Goal: Information Seeking & Learning: Learn about a topic

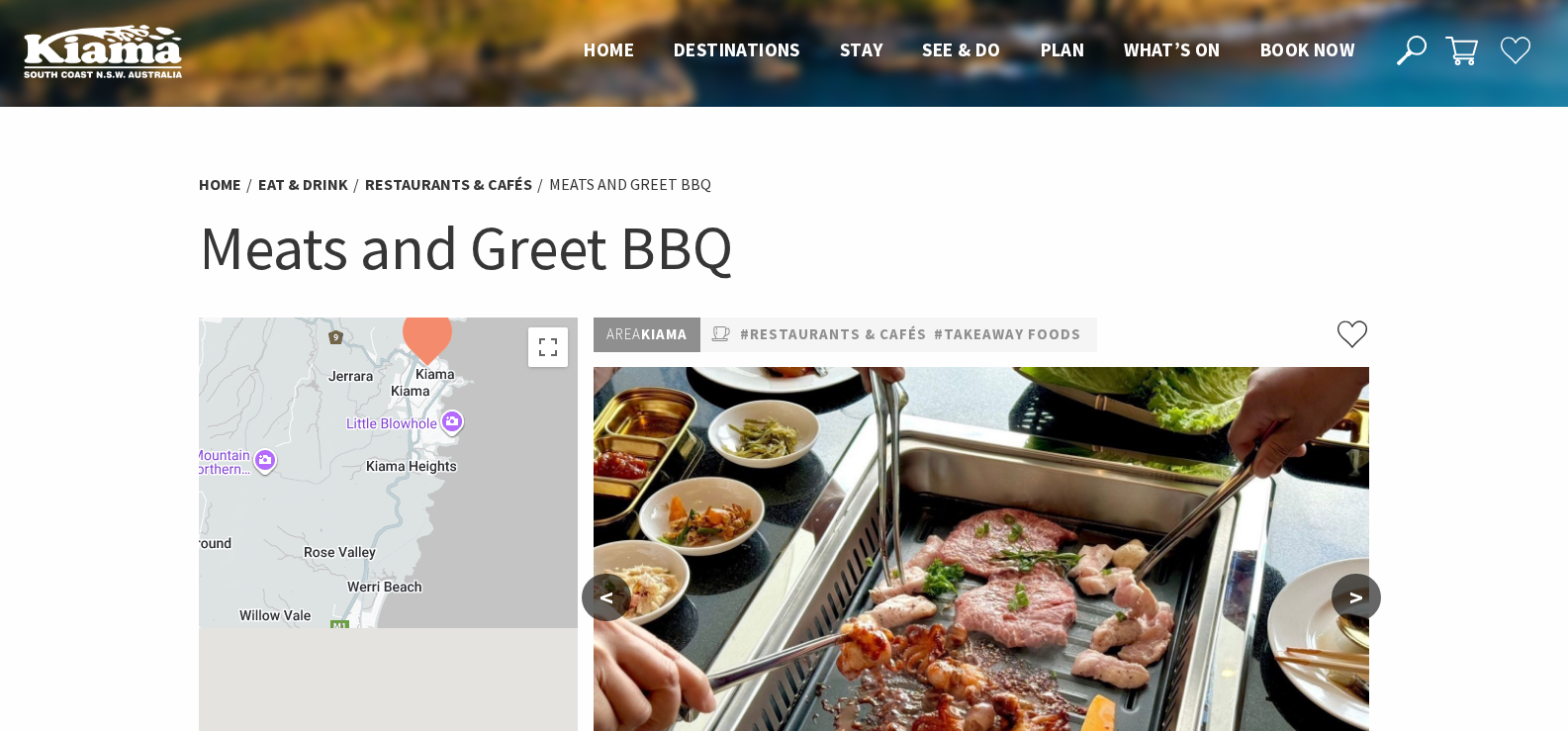
drag, startPoint x: 455, startPoint y: 518, endPoint x: 499, endPoint y: 319, distance: 203.8
click at [499, 319] on div at bounding box center [389, 563] width 380 height 492
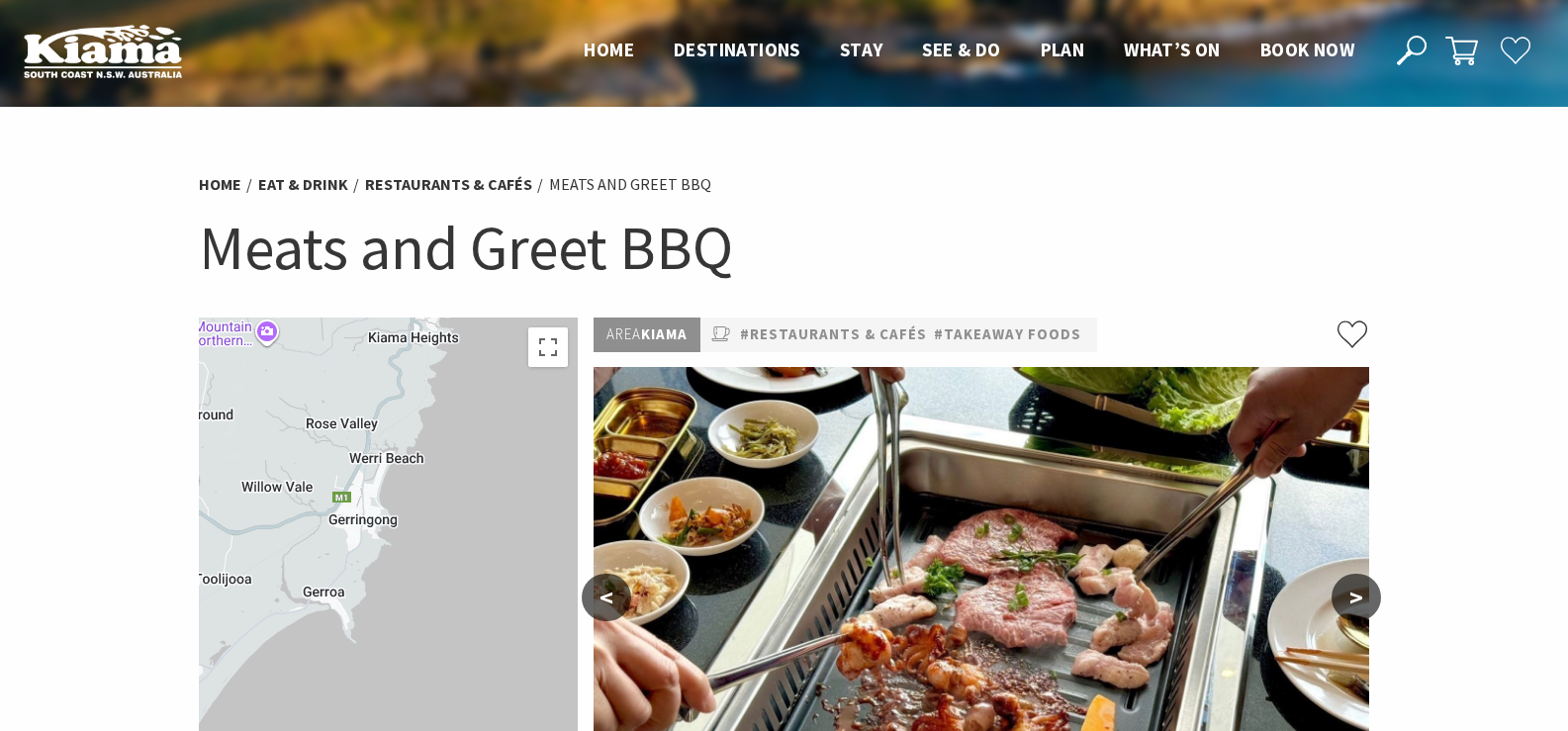
drag, startPoint x: 487, startPoint y: 562, endPoint x: 488, endPoint y: 429, distance: 133.0
click at [488, 429] on div at bounding box center [389, 563] width 380 height 492
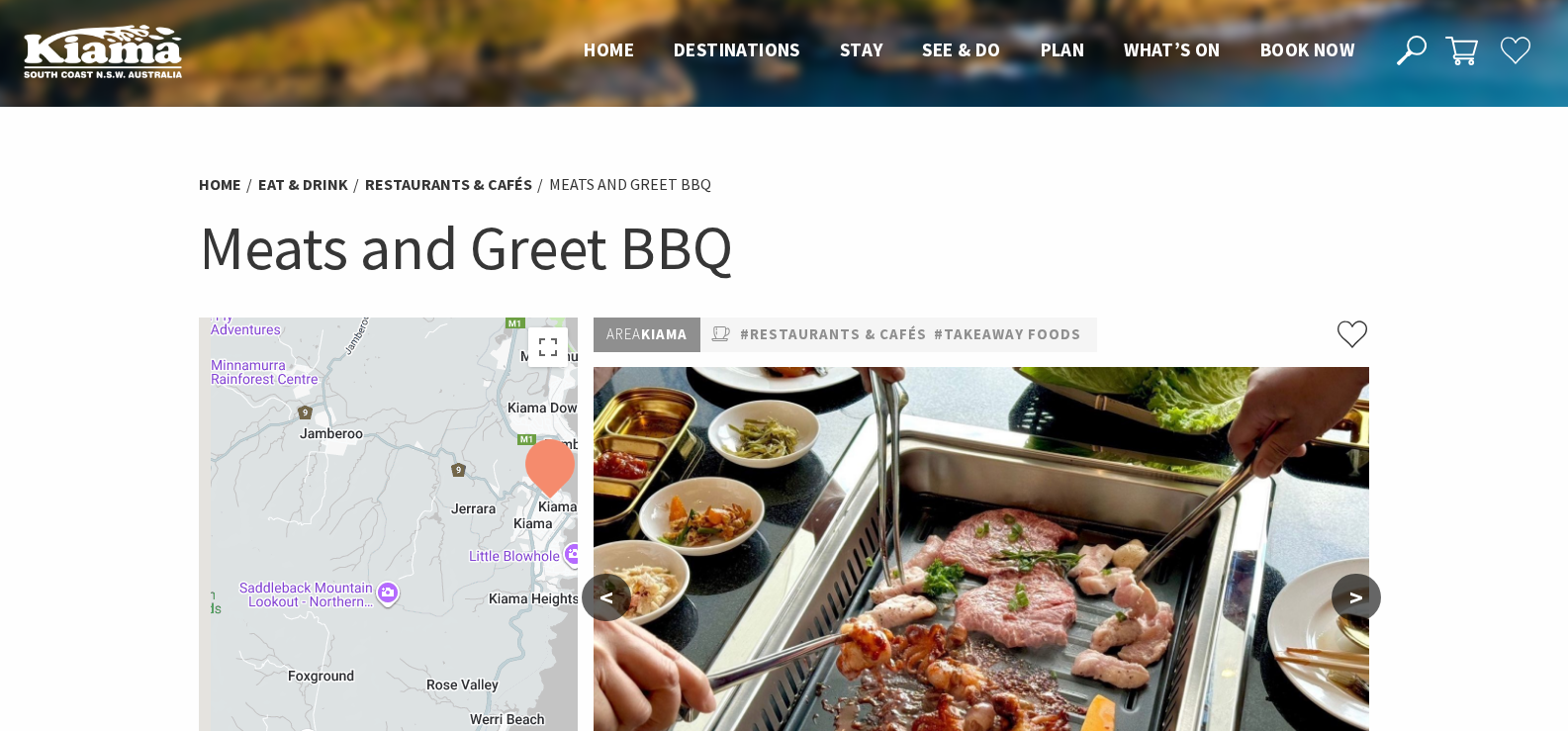
drag, startPoint x: 330, startPoint y: 485, endPoint x: 444, endPoint y: 711, distance: 253.1
click at [450, 721] on div at bounding box center [389, 563] width 380 height 492
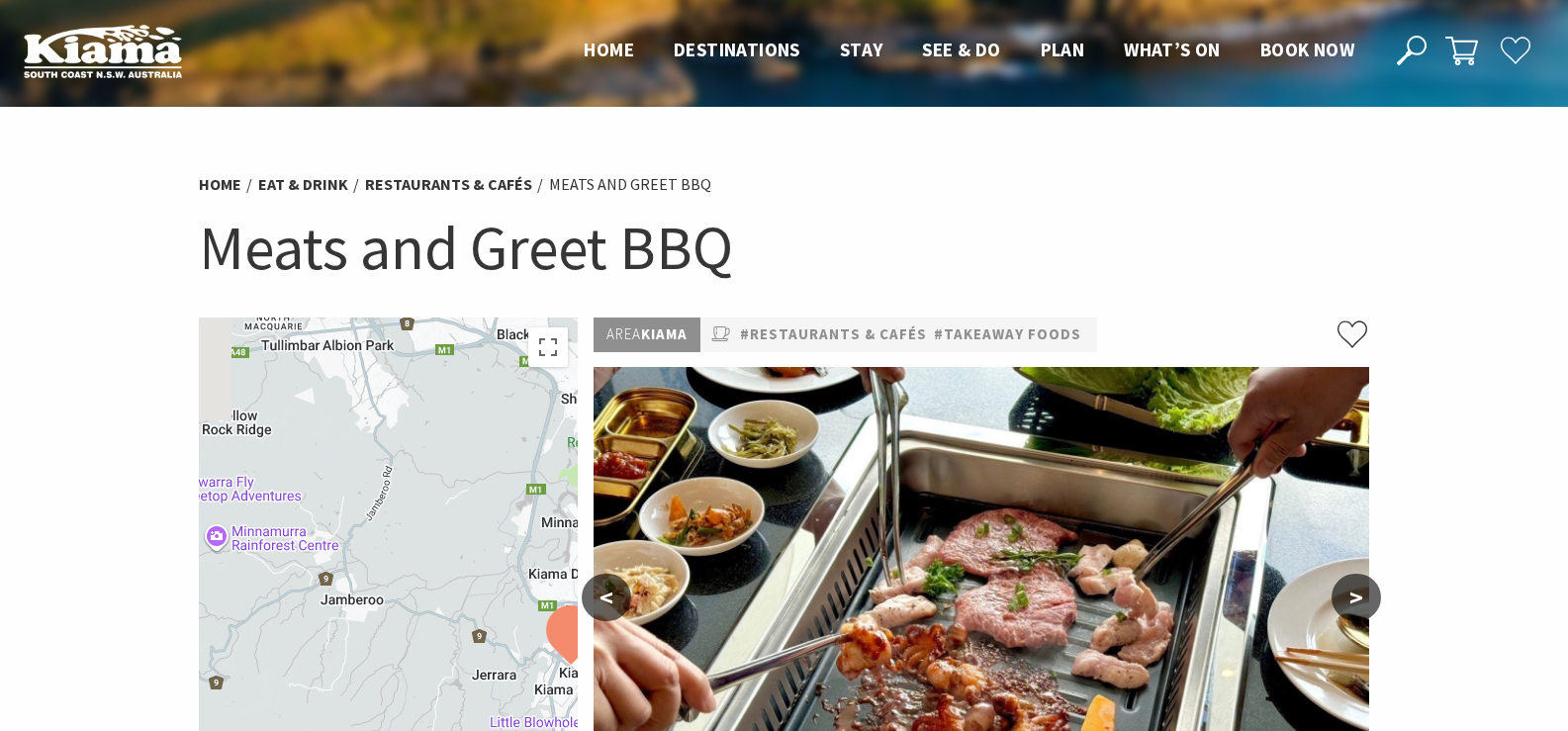
drag, startPoint x: 405, startPoint y: 537, endPoint x: 428, endPoint y: 719, distance: 183.4
click at [428, 719] on div at bounding box center [389, 563] width 380 height 492
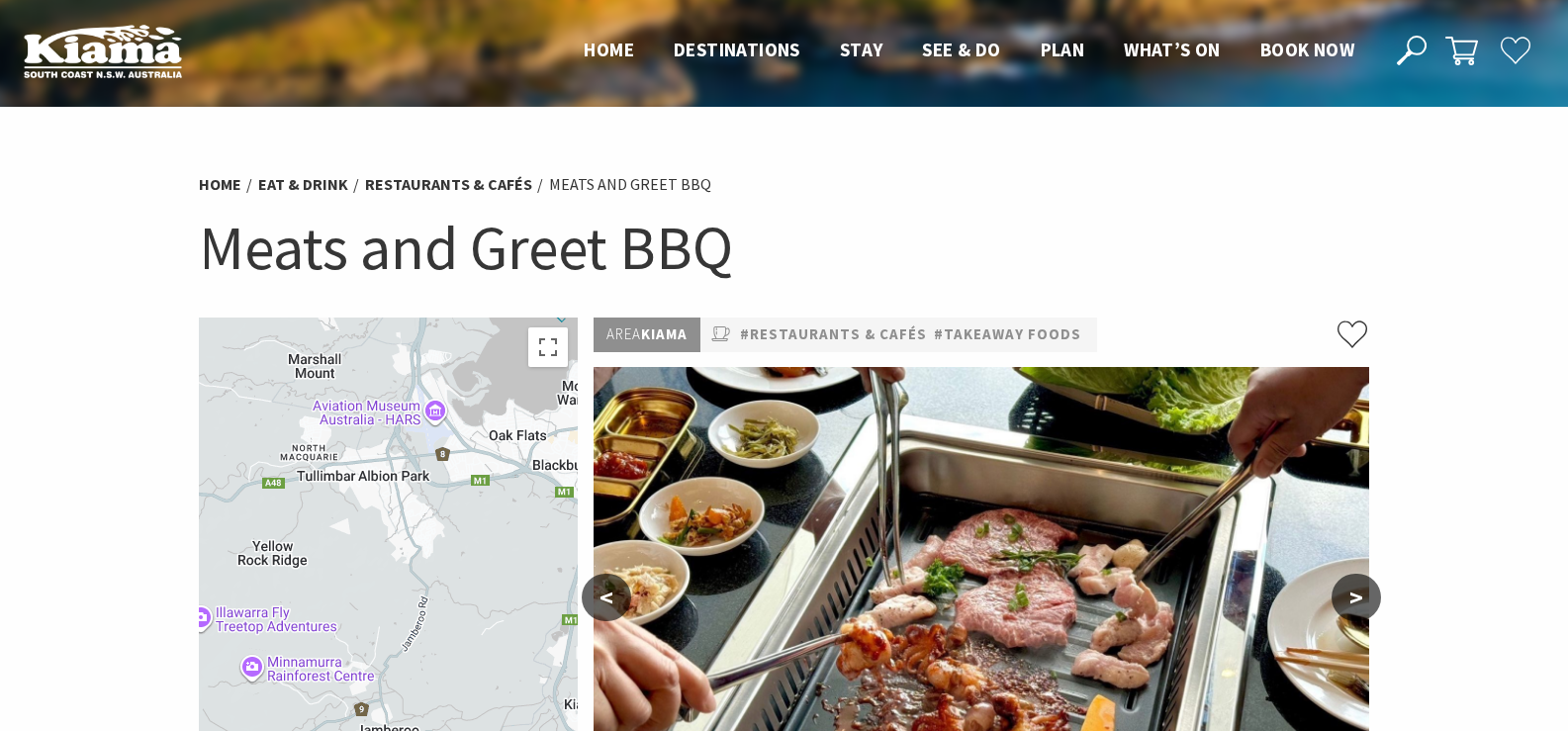
drag, startPoint x: 422, startPoint y: 509, endPoint x: 461, endPoint y: 675, distance: 170.5
click at [461, 675] on div at bounding box center [389, 563] width 380 height 492
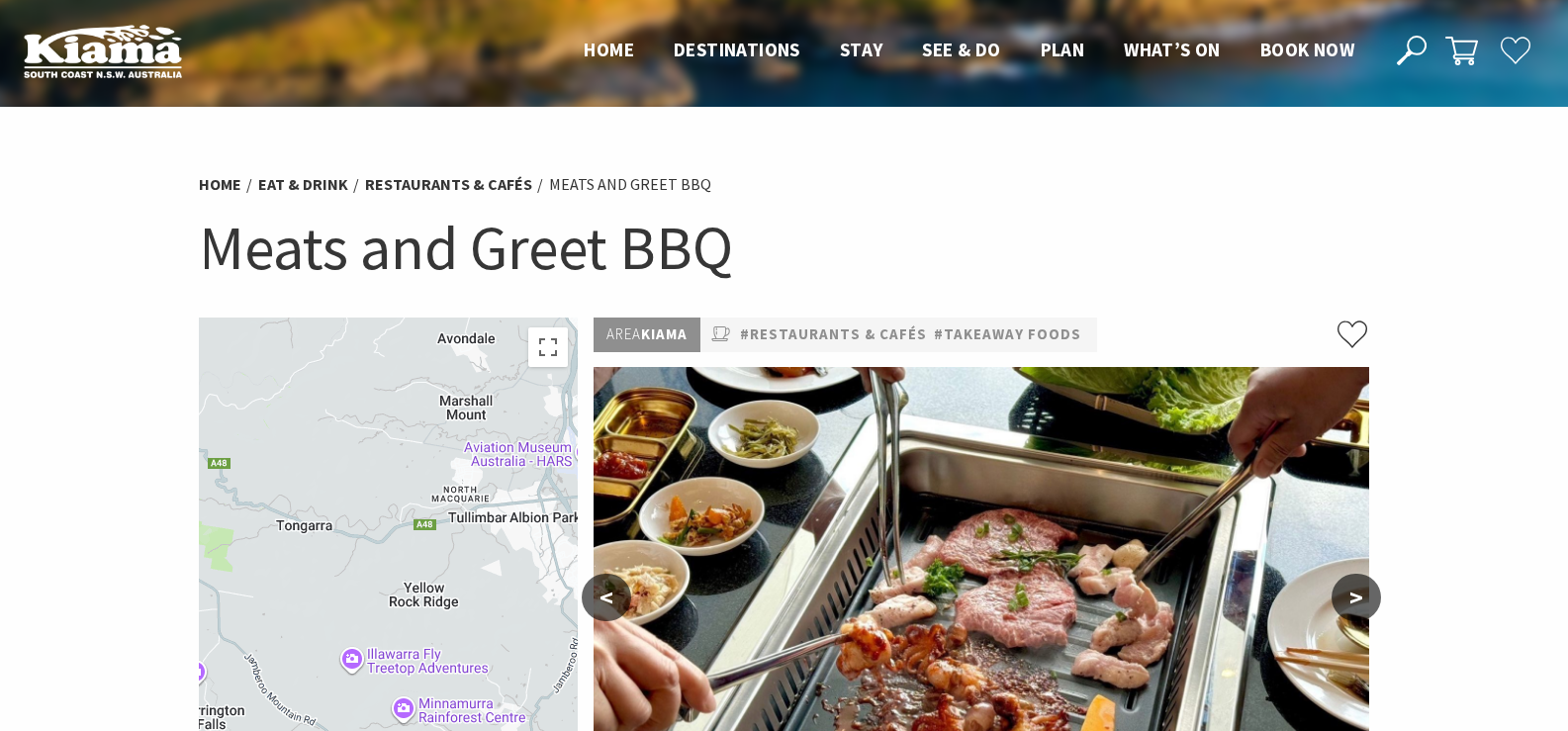
drag, startPoint x: 390, startPoint y: 593, endPoint x: 548, endPoint y: 607, distance: 158.6
click at [548, 607] on div at bounding box center [389, 563] width 380 height 492
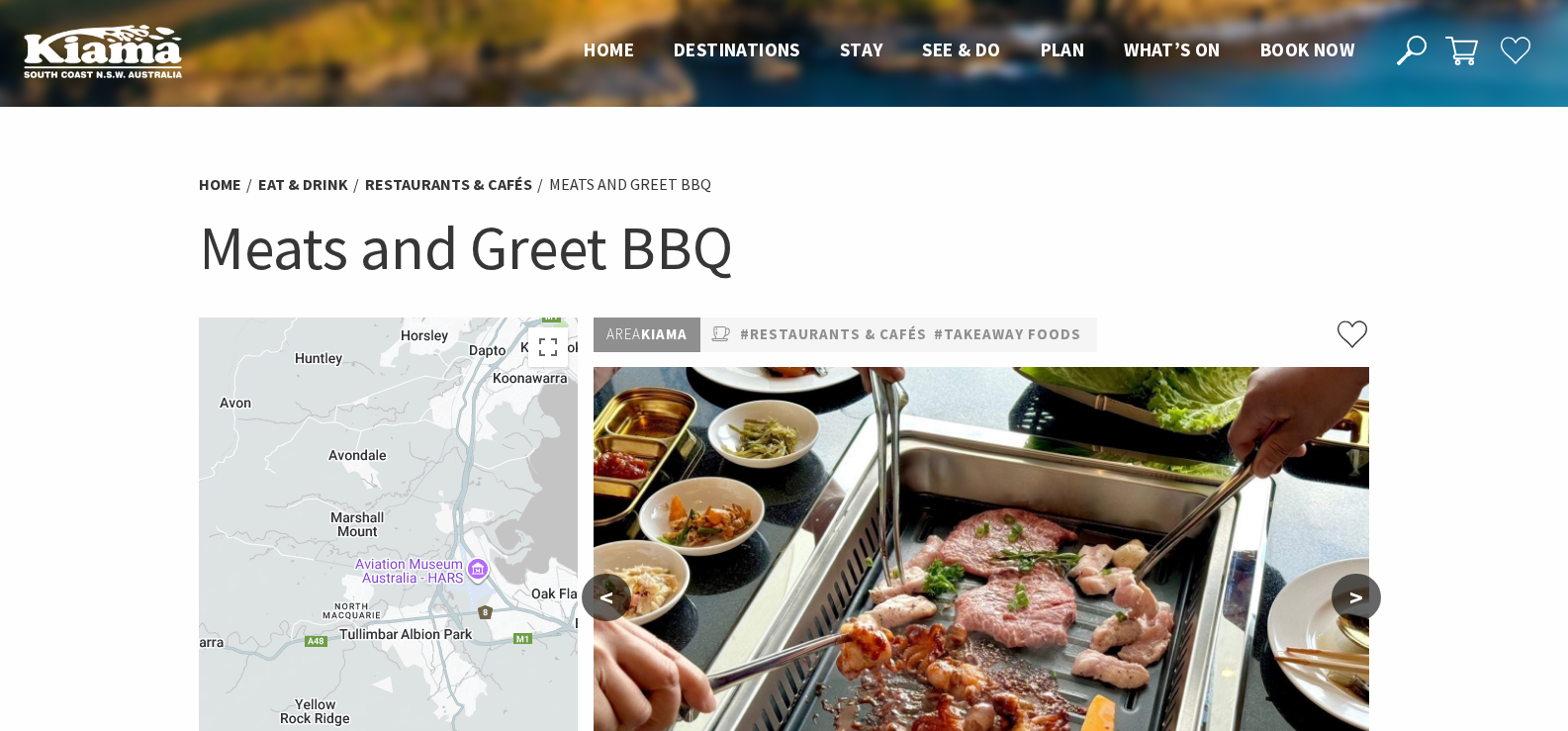
drag, startPoint x: 323, startPoint y: 465, endPoint x: 195, endPoint y: 584, distance: 174.8
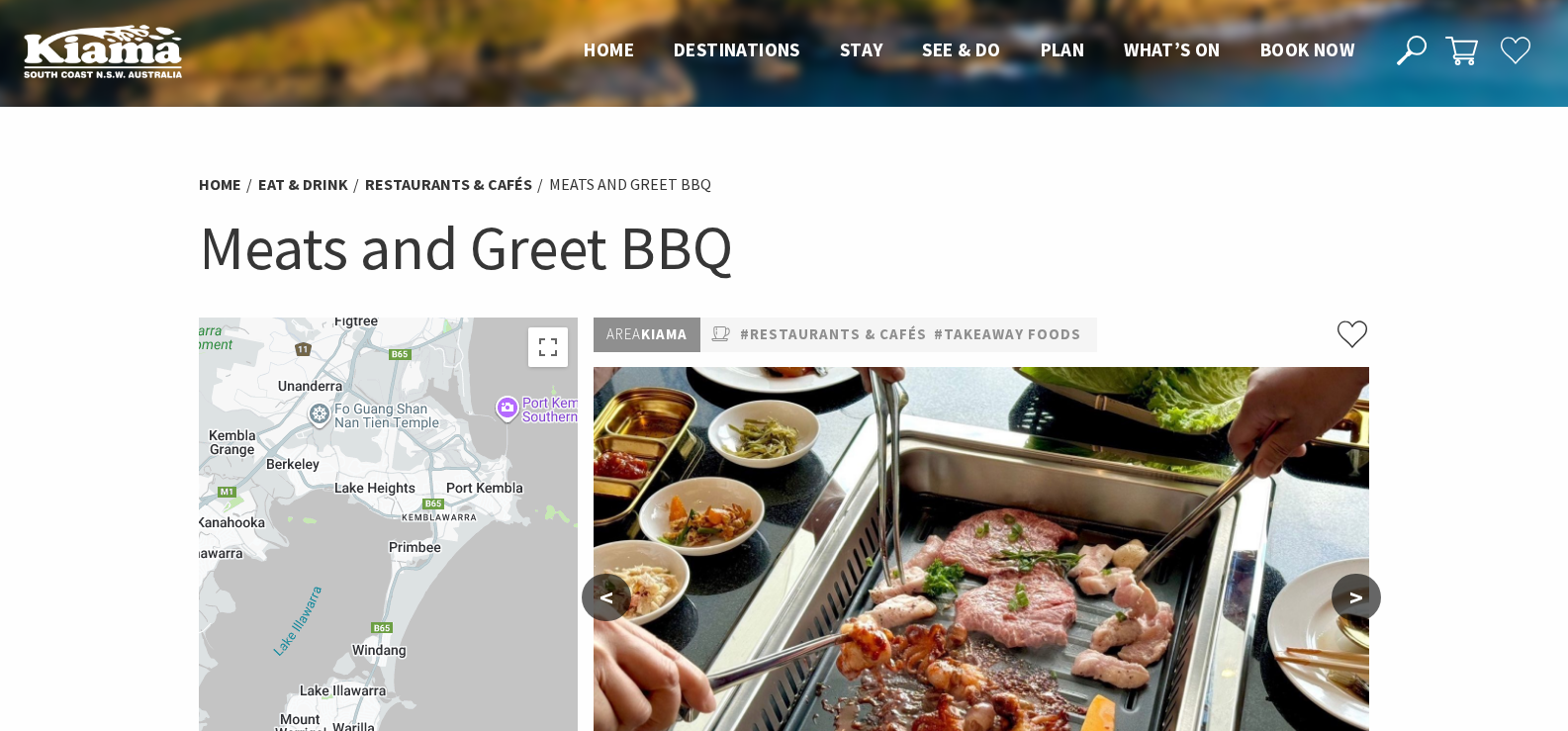
drag, startPoint x: 429, startPoint y: 492, endPoint x: 358, endPoint y: 646, distance: 169.6
click at [168, 657] on section "Home Eat & Drink Restaurants & Cafés Meats and Greet BBQ Meats and Greet BBQ ← …" at bounding box center [784, 740] width 1568 height 1265
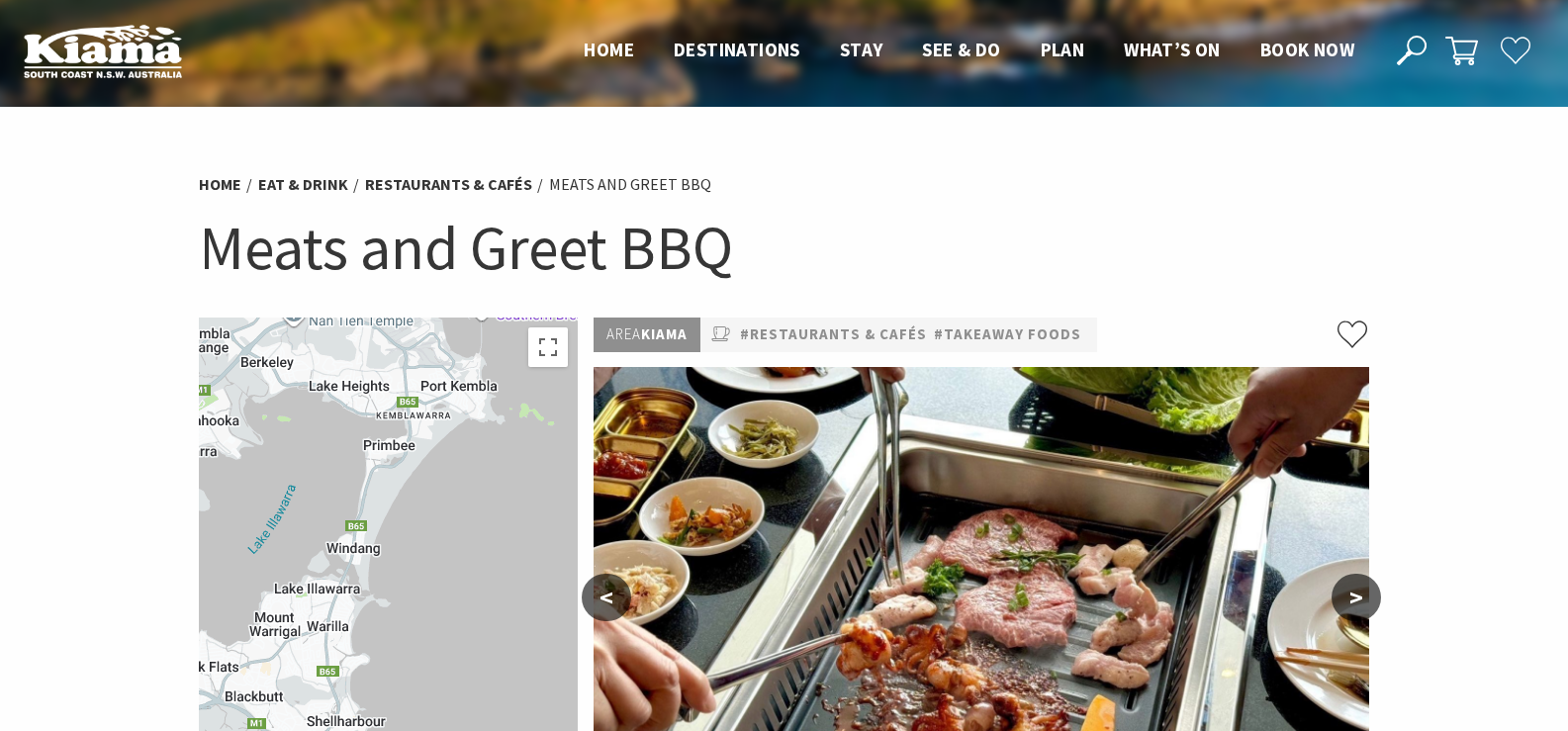
drag, startPoint x: 428, startPoint y: 613, endPoint x: 405, endPoint y: 382, distance: 232.1
click at [405, 382] on div at bounding box center [389, 563] width 380 height 492
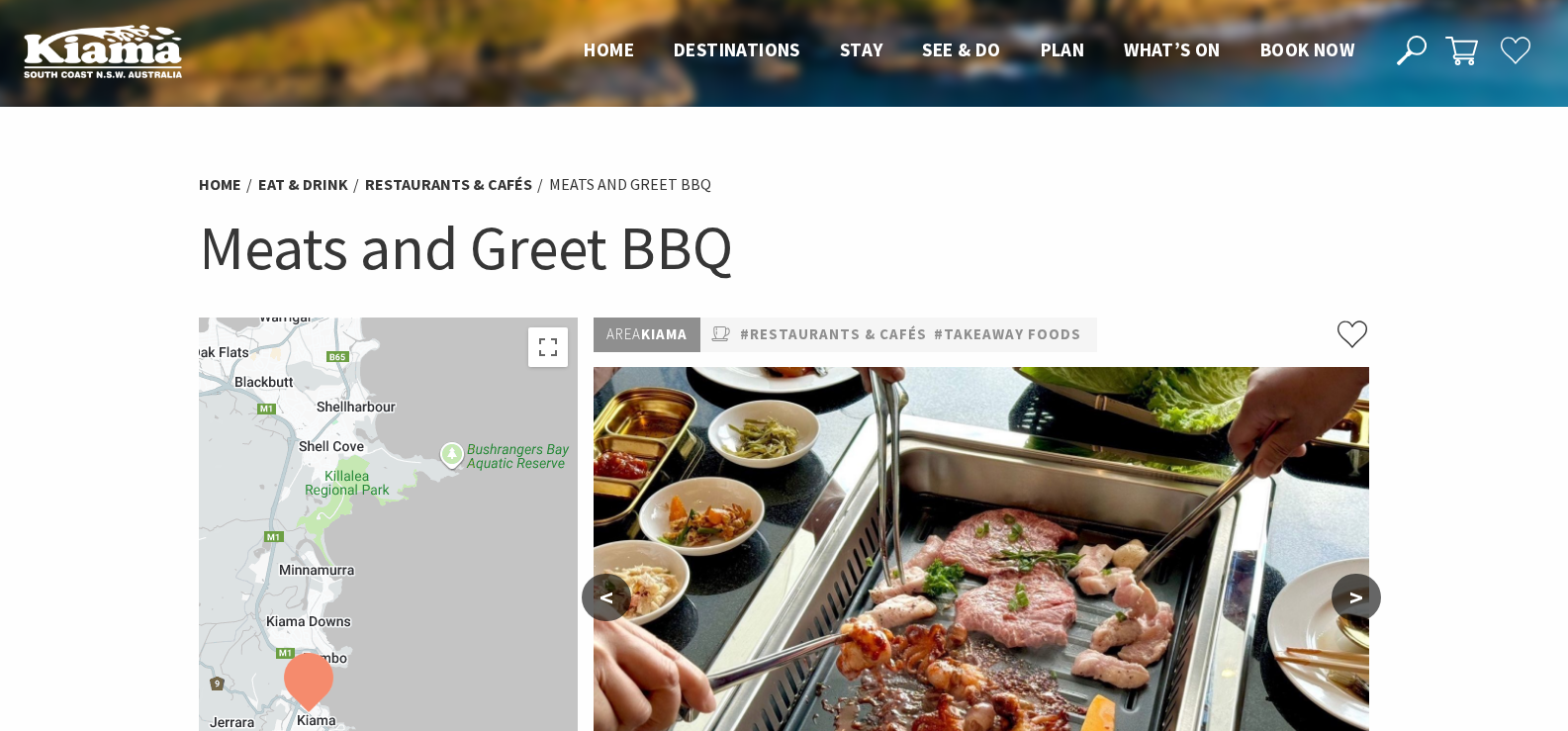
drag, startPoint x: 417, startPoint y: 546, endPoint x: 433, endPoint y: 352, distance: 194.7
click at [433, 352] on div at bounding box center [389, 563] width 380 height 492
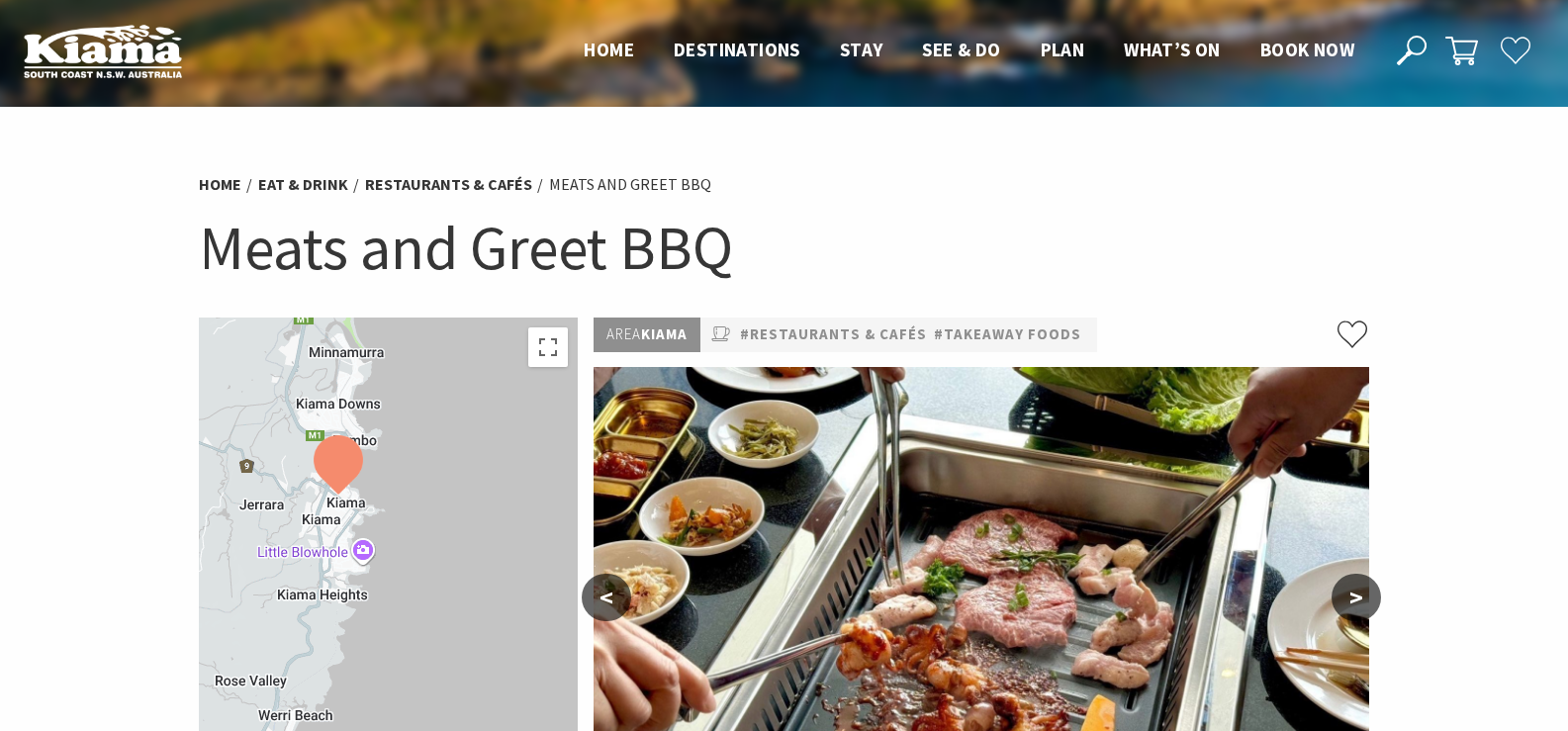
drag, startPoint x: 437, startPoint y: 600, endPoint x: 467, endPoint y: 377, distance: 225.0
click at [467, 377] on div at bounding box center [389, 563] width 380 height 492
